Goal: Communication & Community: Answer question/provide support

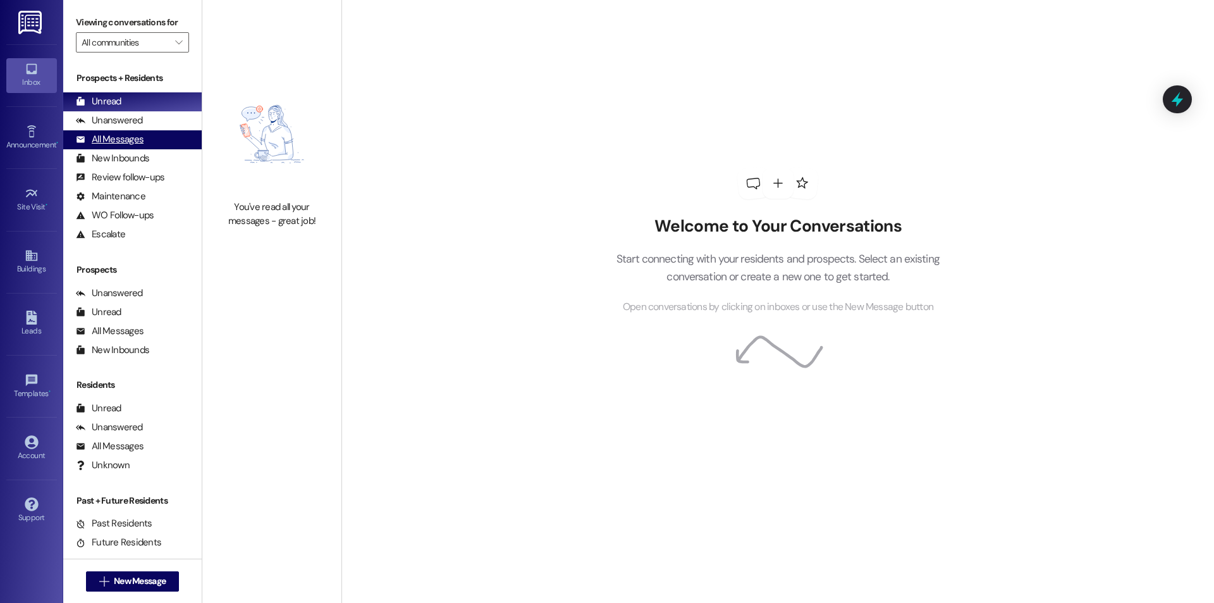
click at [128, 137] on div "All Messages" at bounding box center [110, 139] width 68 height 13
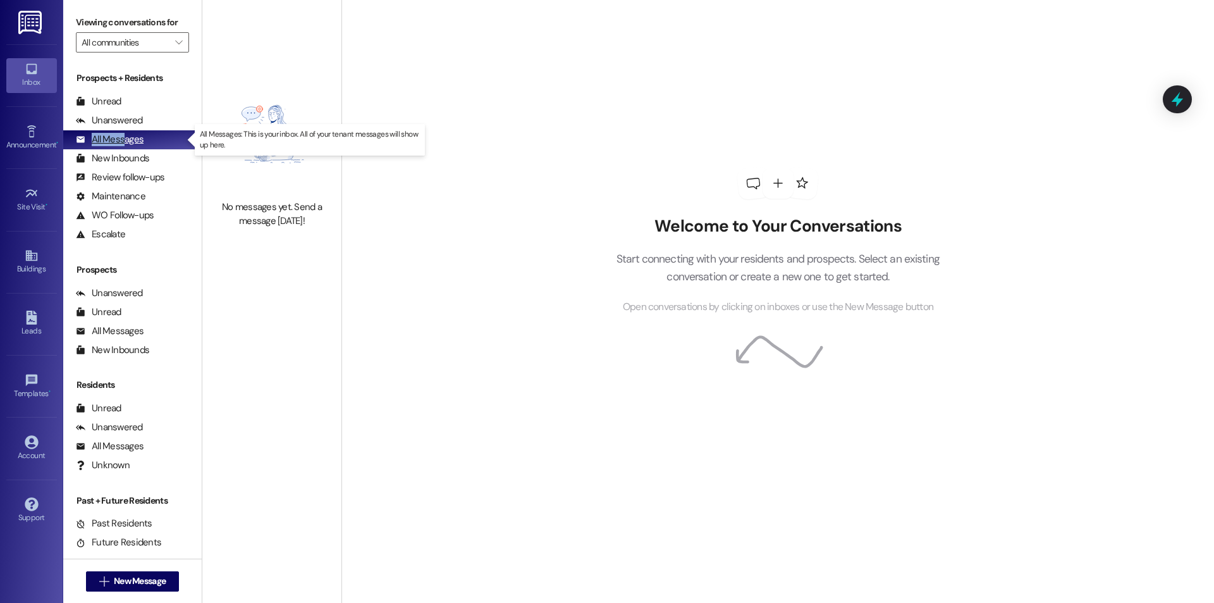
click at [125, 132] on div "All Messages (undefined)" at bounding box center [132, 139] width 139 height 19
click at [121, 122] on div "Unanswered" at bounding box center [109, 120] width 67 height 13
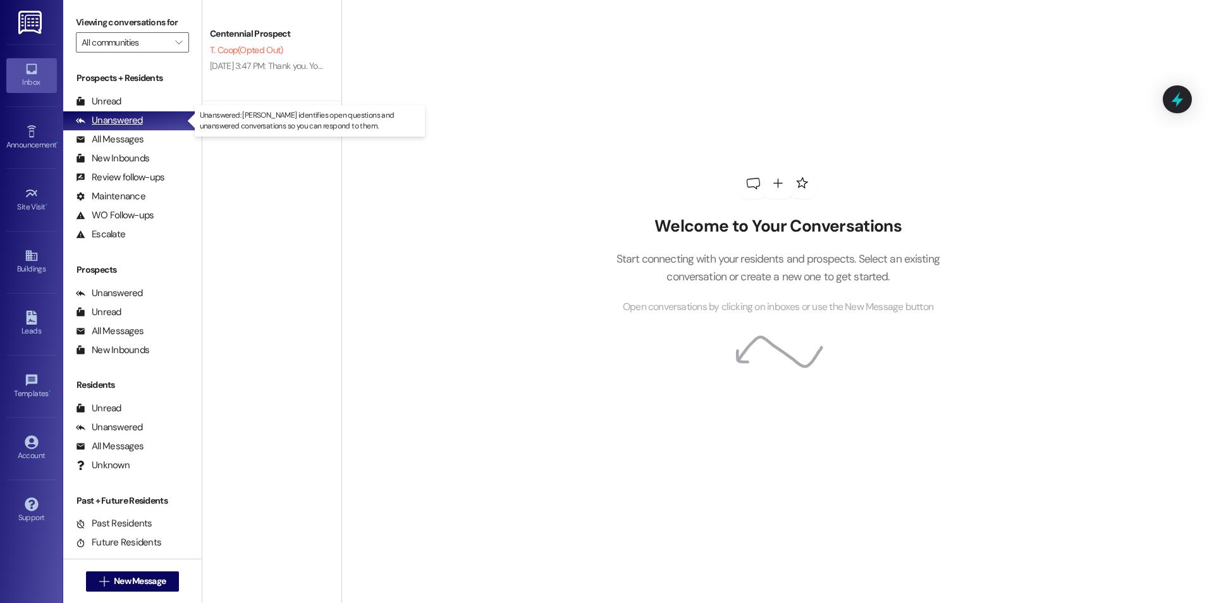
click at [139, 129] on div "Unanswered (0)" at bounding box center [132, 120] width 139 height 19
click at [153, 121] on div "Unanswered (0)" at bounding box center [132, 120] width 139 height 19
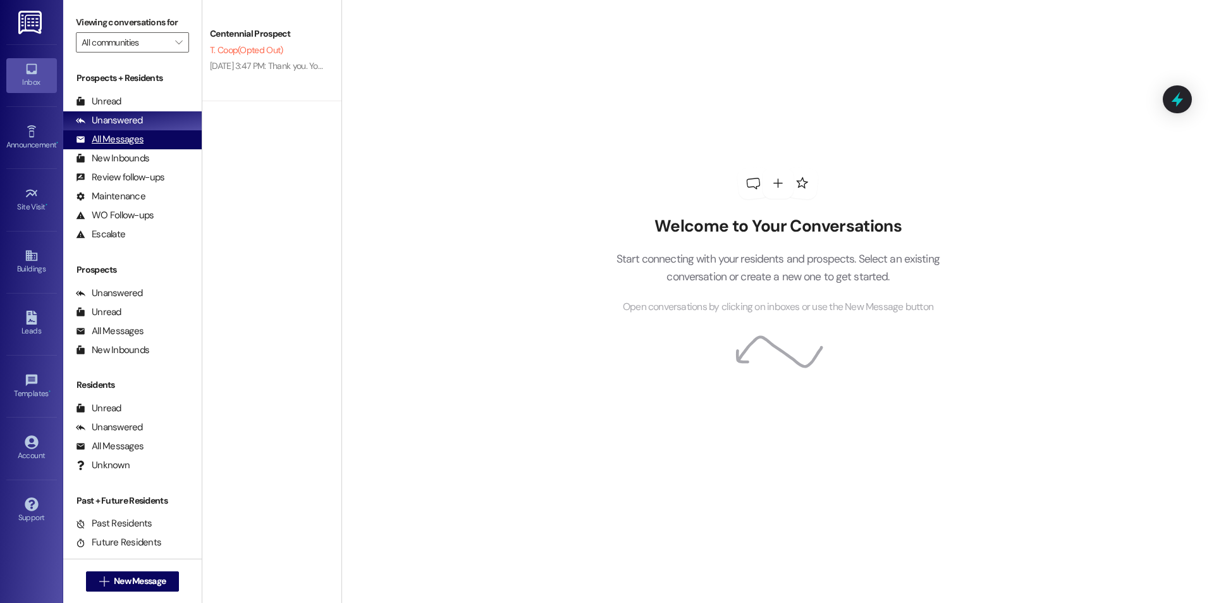
click at [149, 135] on div "All Messages (undefined)" at bounding box center [132, 139] width 139 height 19
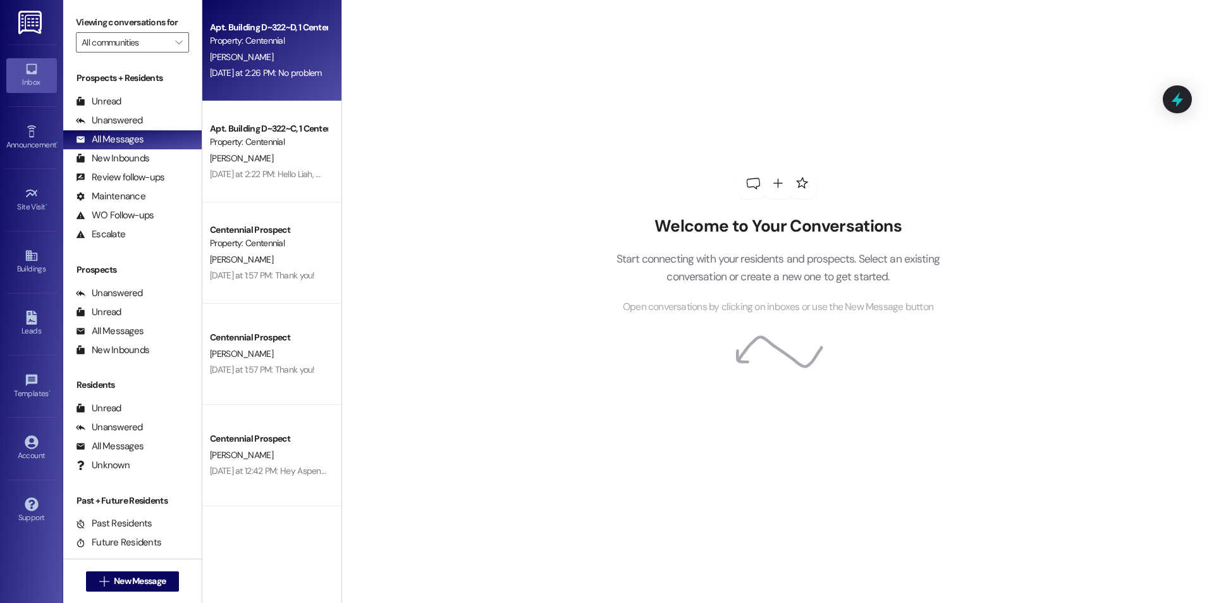
click at [298, 81] on div "[DATE] at 2:26 PM: No problem [DATE] at 2:26 PM: No problem" at bounding box center [269, 73] width 120 height 16
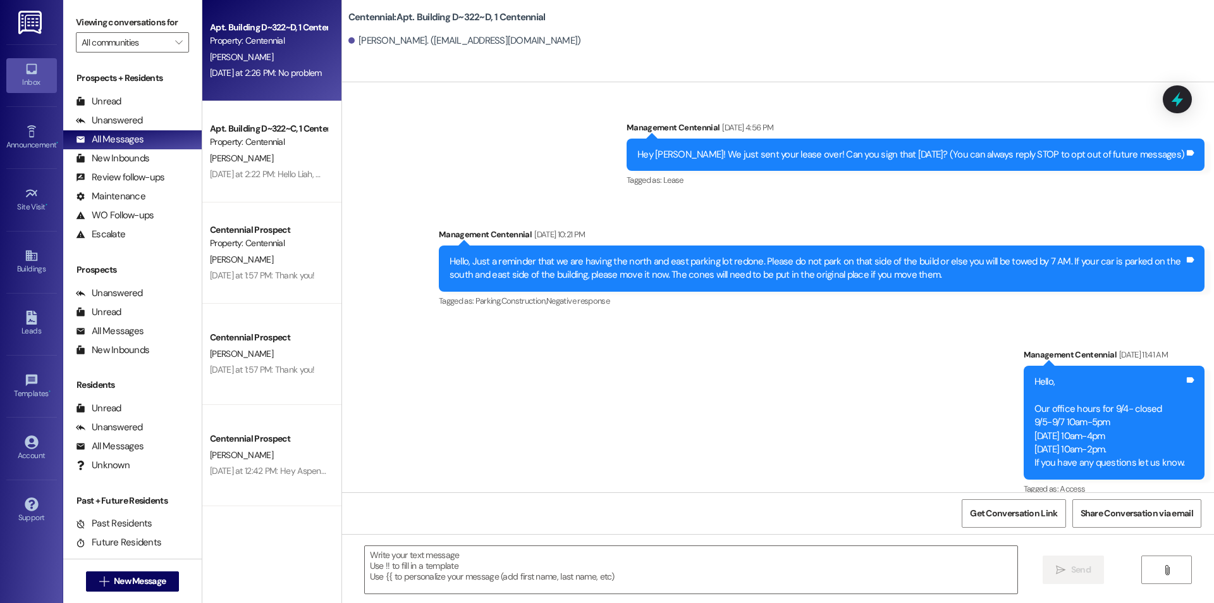
scroll to position [30032, 0]
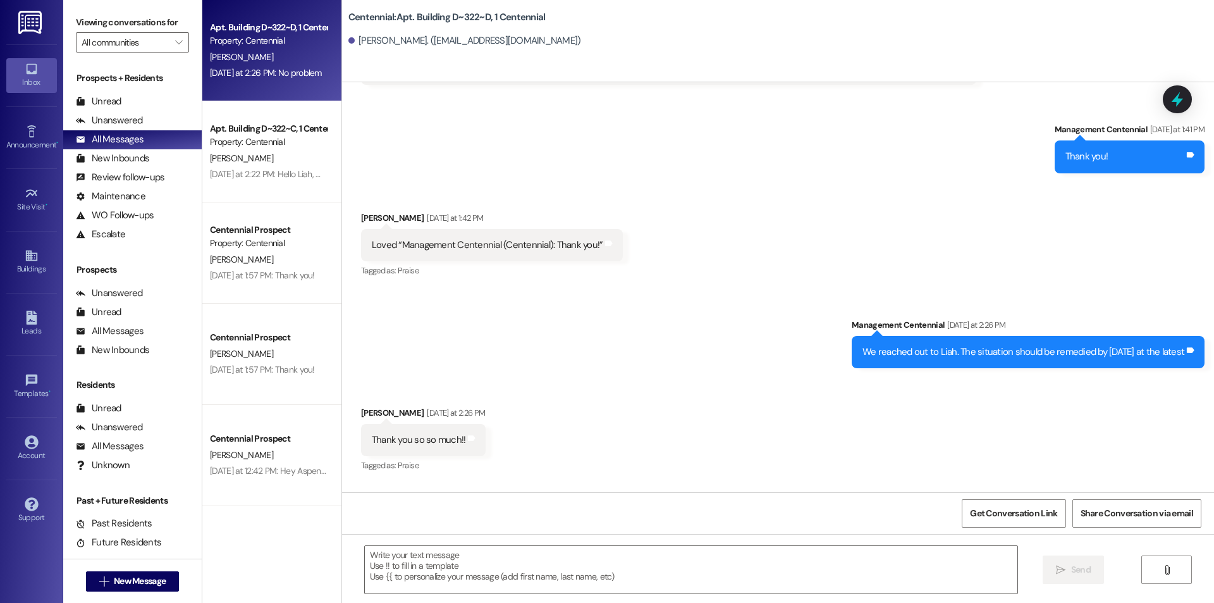
click at [259, 133] on div "Apt. Building D~322~C, 1 Centennial" at bounding box center [268, 128] width 117 height 13
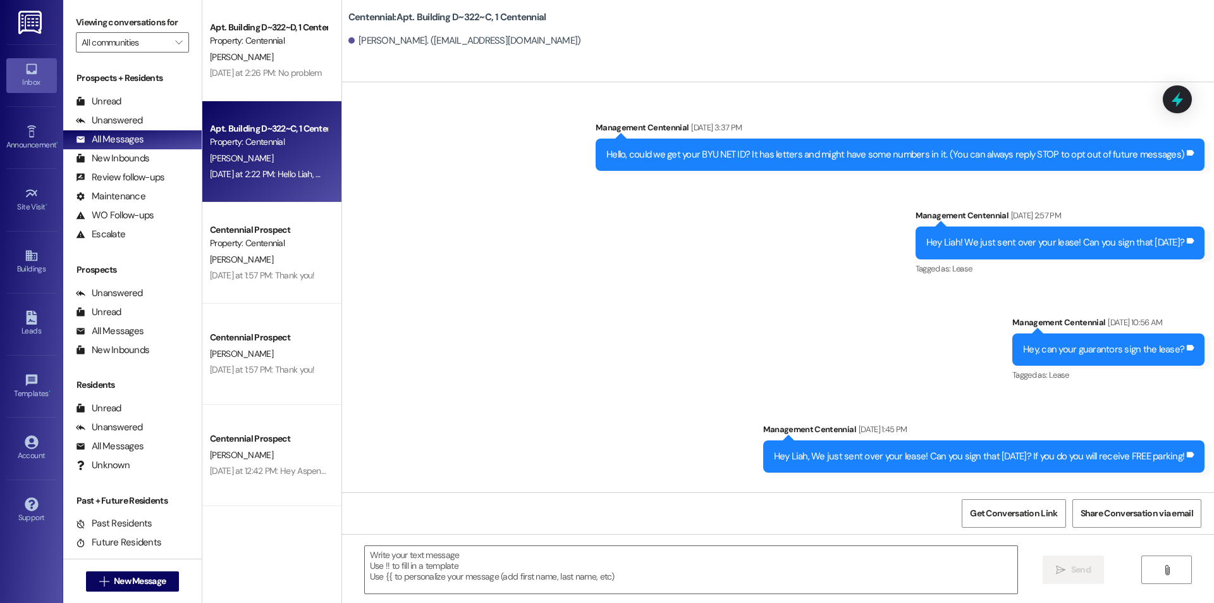
scroll to position [22272, 0]
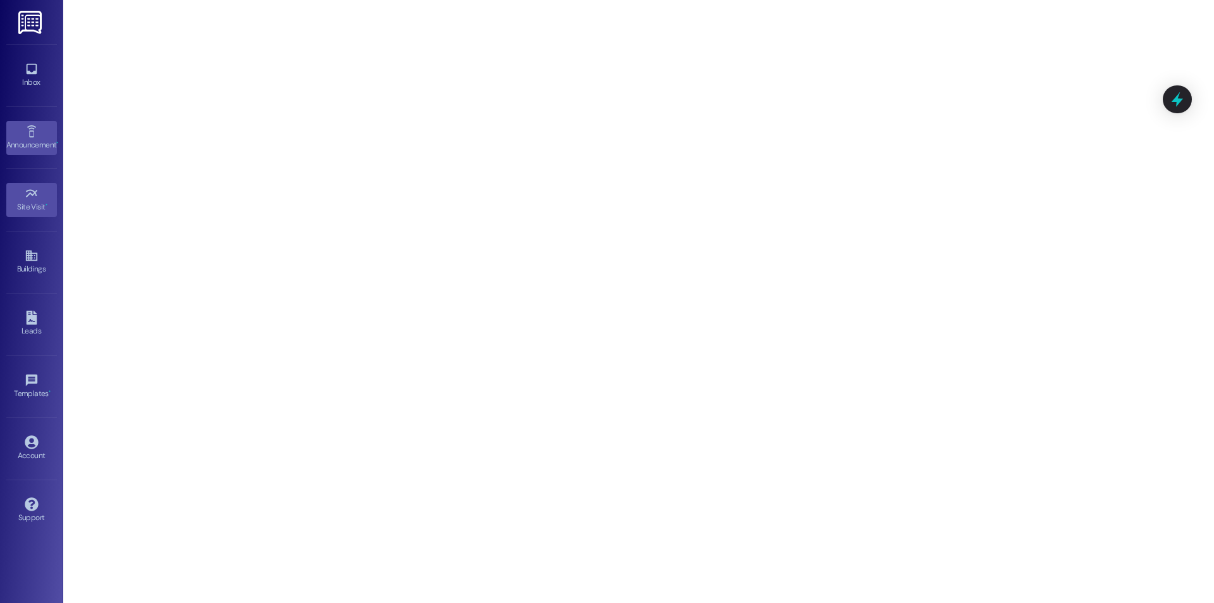
click at [25, 140] on div "Announcement •" at bounding box center [31, 145] width 63 height 13
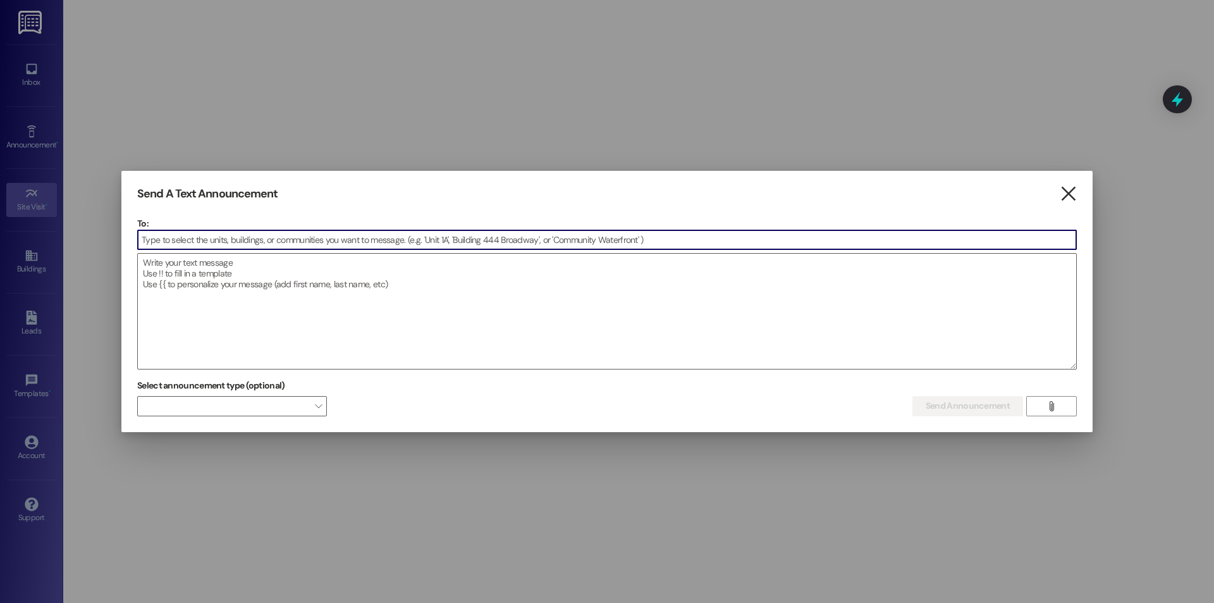
click at [1062, 192] on icon "" at bounding box center [1068, 193] width 17 height 13
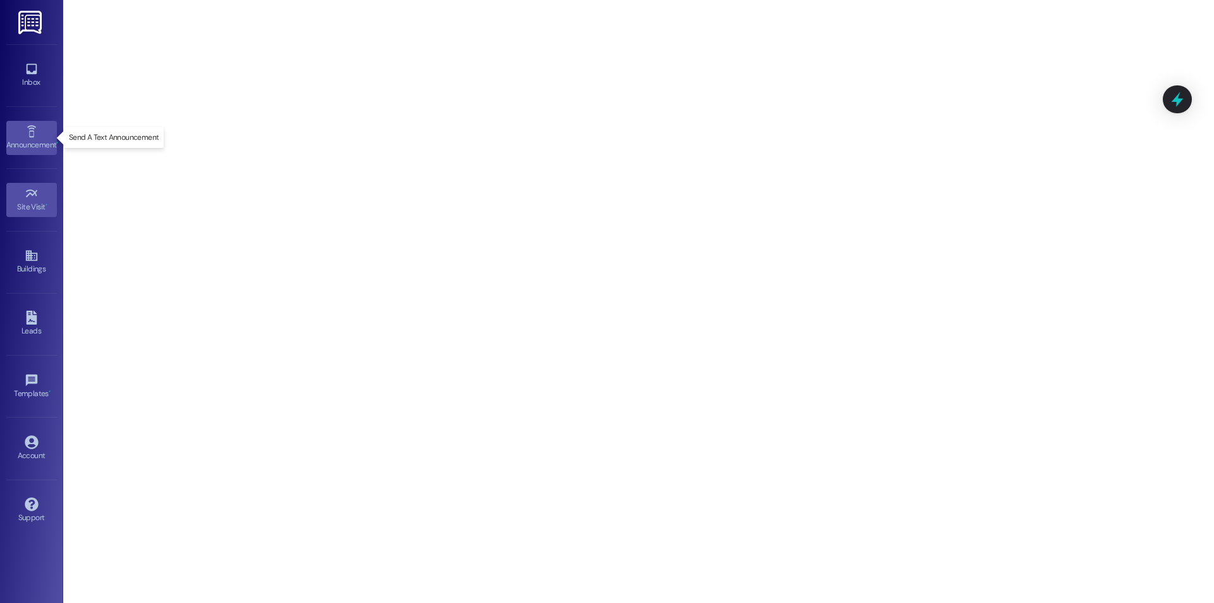
click at [29, 141] on div "Announcement •" at bounding box center [31, 145] width 63 height 13
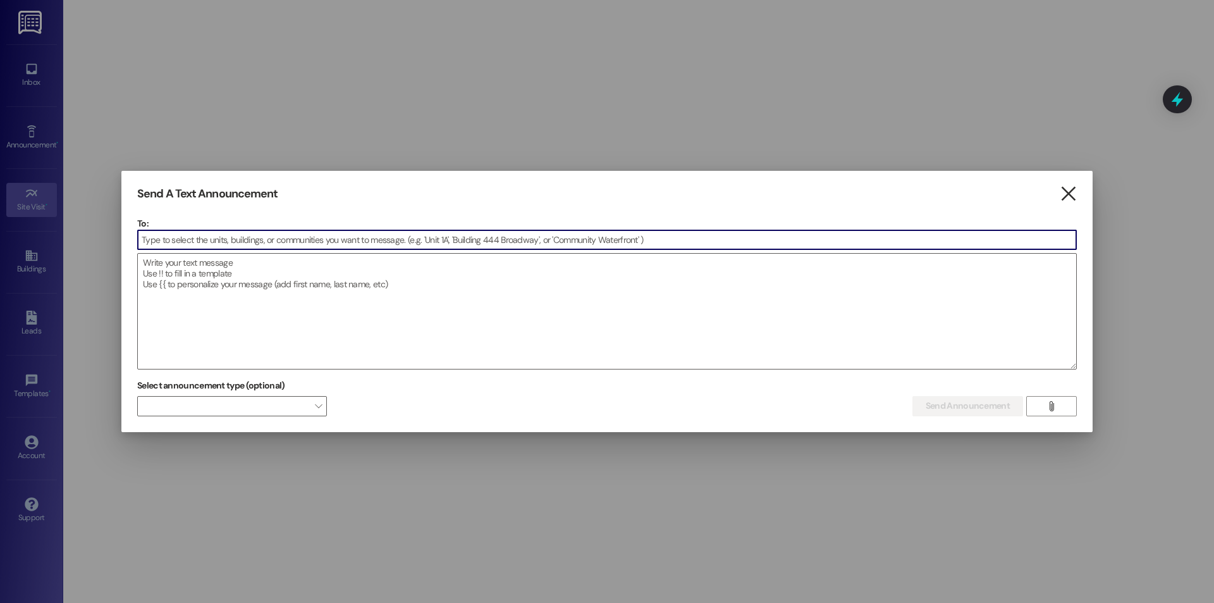
click at [1063, 196] on icon "" at bounding box center [1068, 193] width 17 height 13
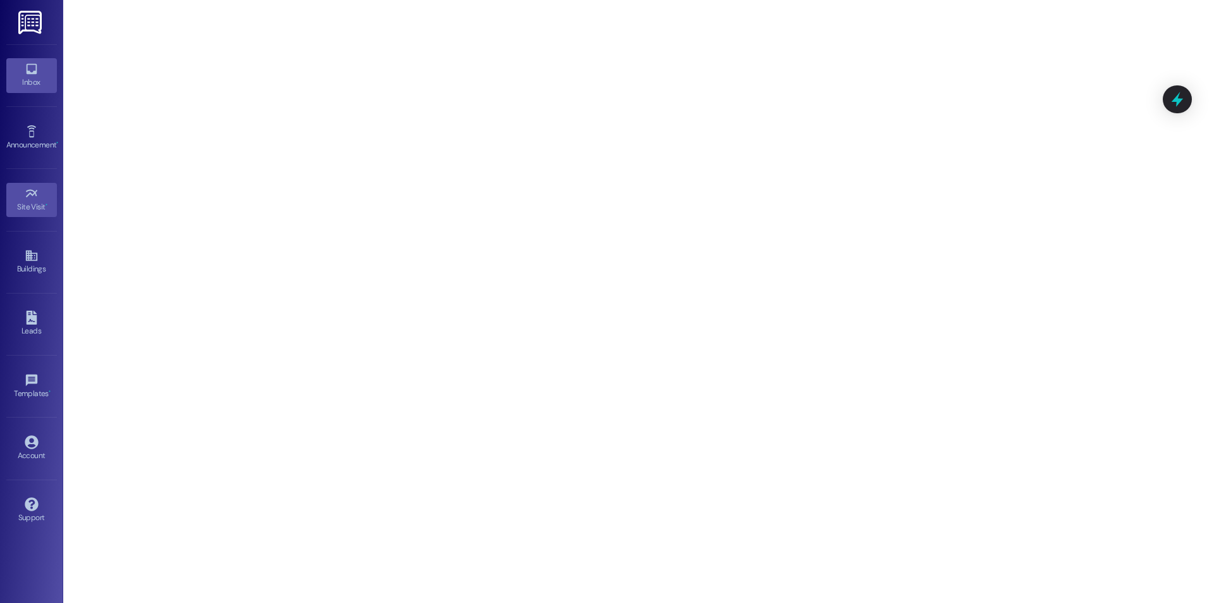
click at [39, 89] on link "Inbox" at bounding box center [31, 75] width 51 height 34
